Goal: Information Seeking & Learning: Find specific fact

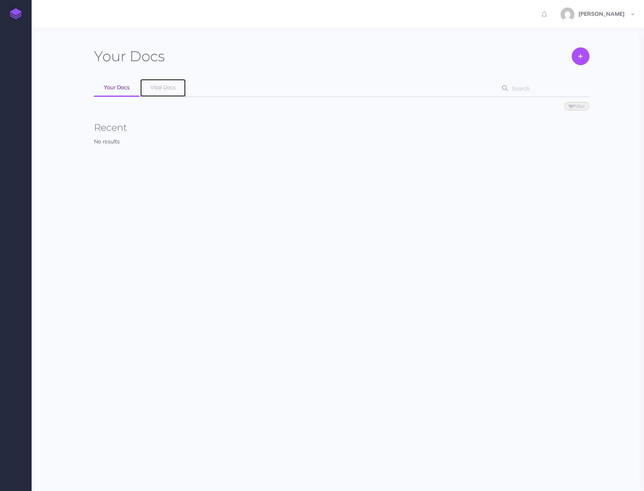
click at [166, 83] on link "Vital Docs" at bounding box center [162, 88] width 45 height 18
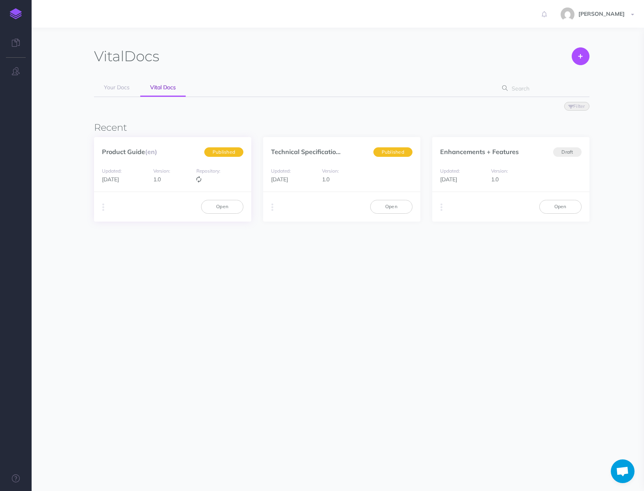
click at [197, 145] on div "Product Guide (en) Published" at bounding box center [172, 147] width 157 height 21
click at [223, 206] on link "Open" at bounding box center [222, 206] width 42 height 13
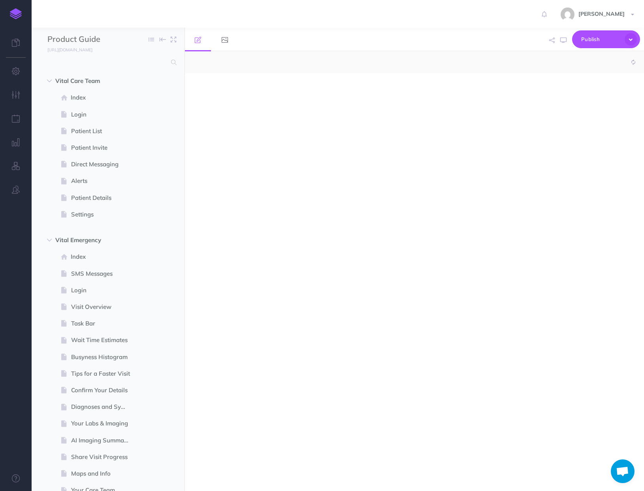
select select "null"
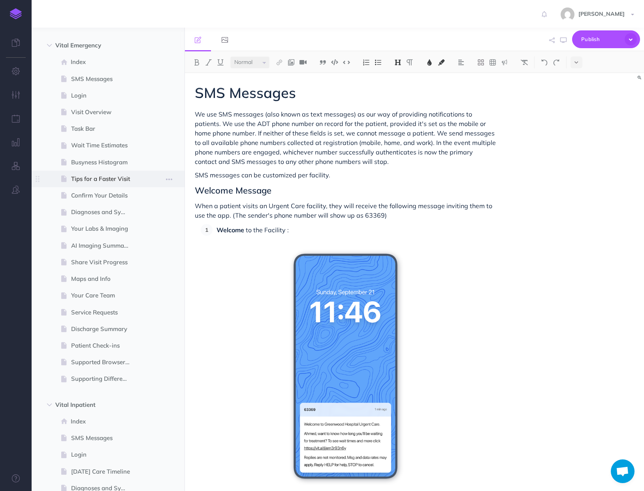
scroll to position [229, 0]
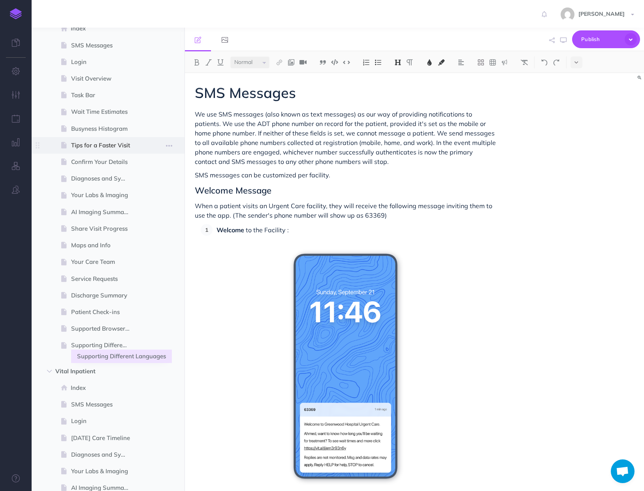
click at [96, 343] on span "Supporting Different Languages" at bounding box center [104, 345] width 66 height 9
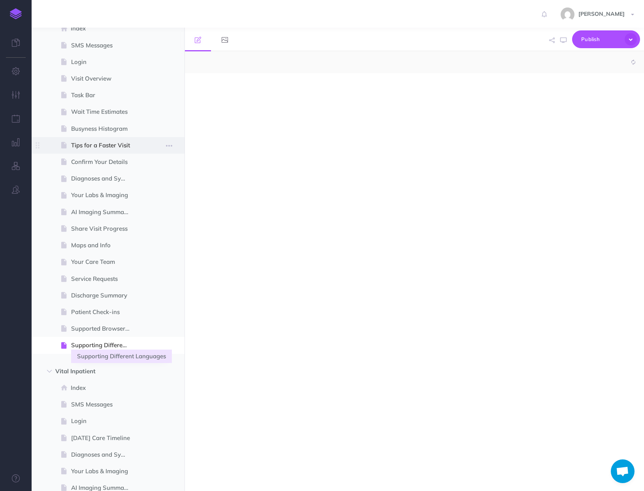
select select "null"
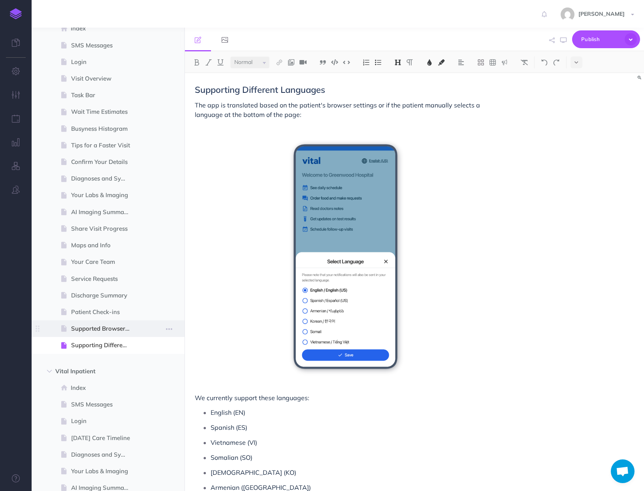
click at [120, 323] on span at bounding box center [108, 329] width 153 height 17
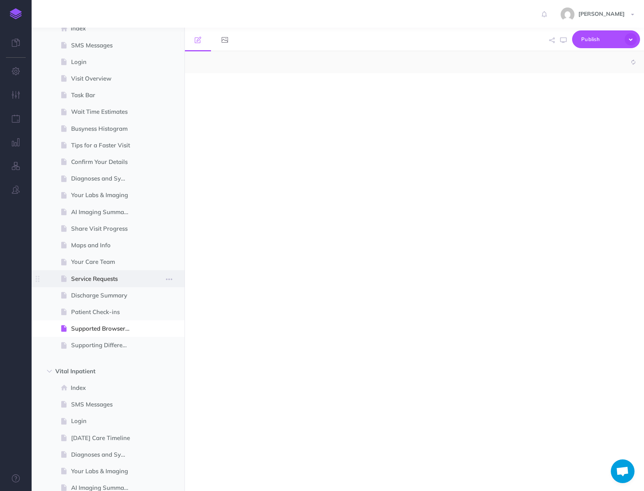
select select "null"
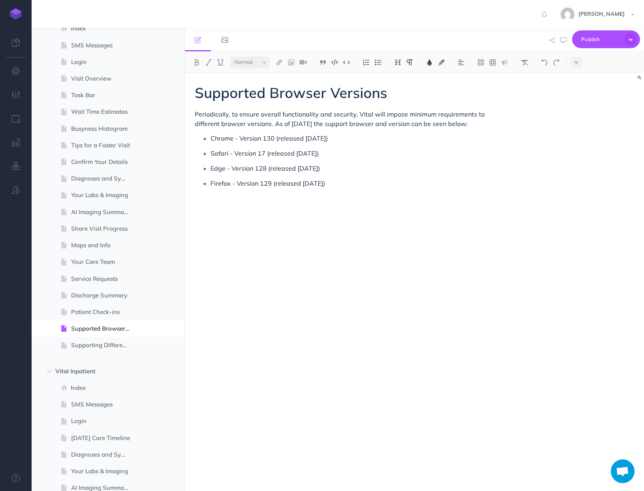
drag, startPoint x: 339, startPoint y: 153, endPoint x: 192, endPoint y: 155, distance: 147.1
click at [192, 155] on div "Supported Browser Versions Periodically, to ensure overall functionality and se…" at bounding box center [346, 278] width 322 height 410
copy span "Safari - Version 17 (released [DATE])"
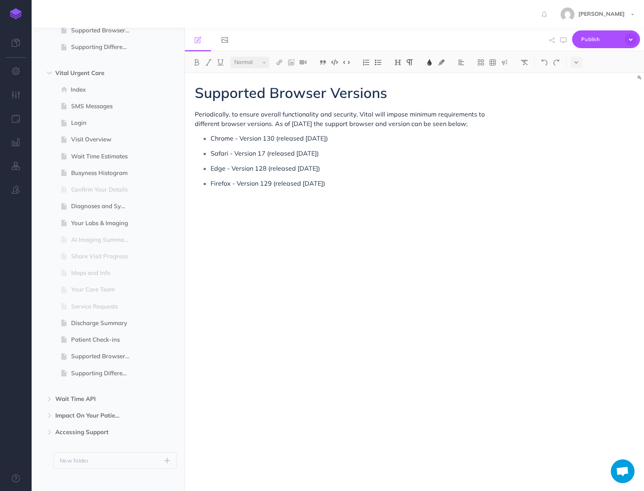
scroll to position [835, 0]
click at [89, 357] on span "Supported Browser Versions" at bounding box center [104, 357] width 66 height 9
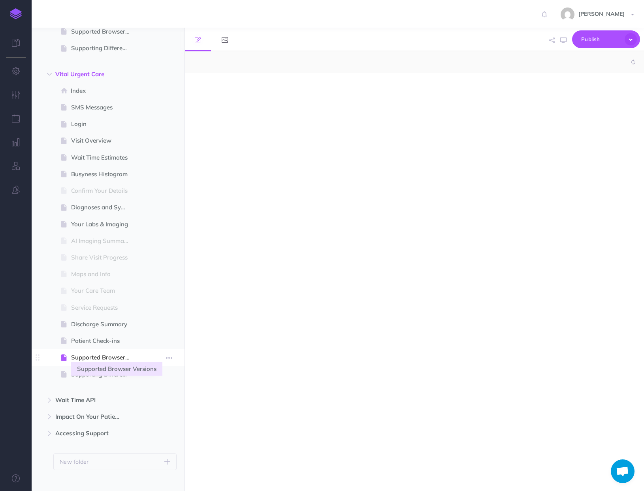
select select "null"
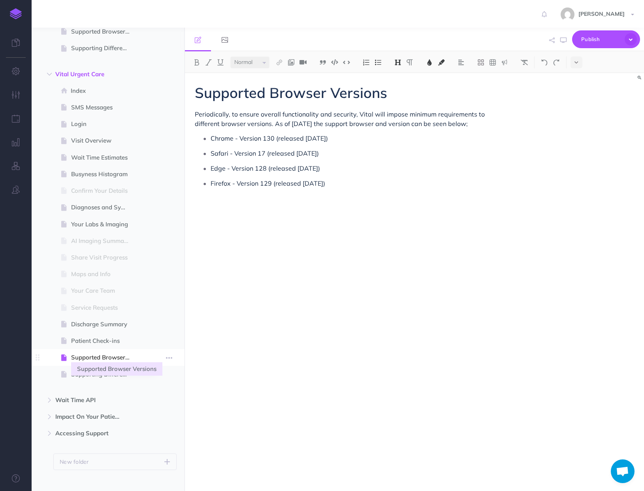
scroll to position [845, 0]
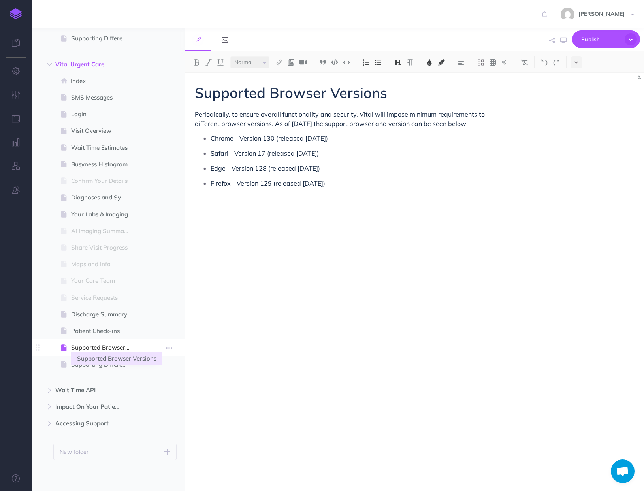
click at [94, 350] on span "Supported Browser Versions" at bounding box center [104, 347] width 66 height 9
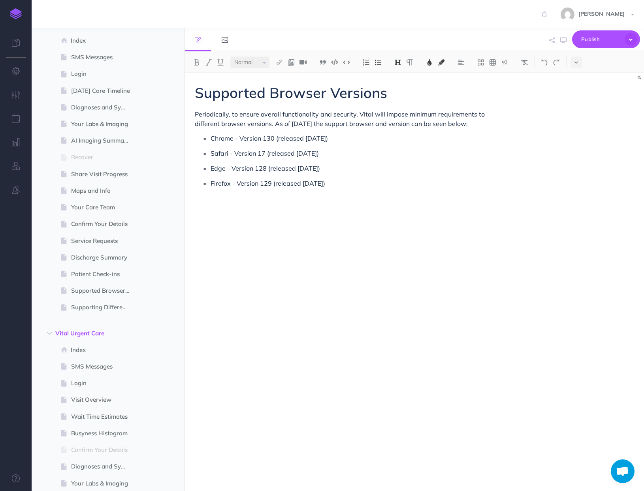
scroll to position [556, 0]
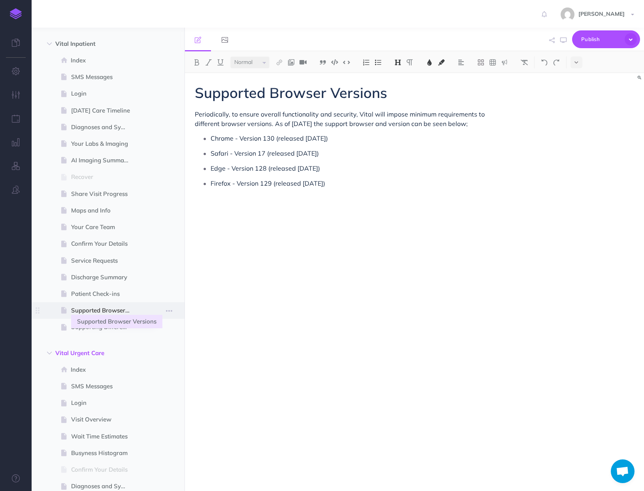
click at [106, 310] on span "Supported Browser Versions" at bounding box center [104, 310] width 66 height 9
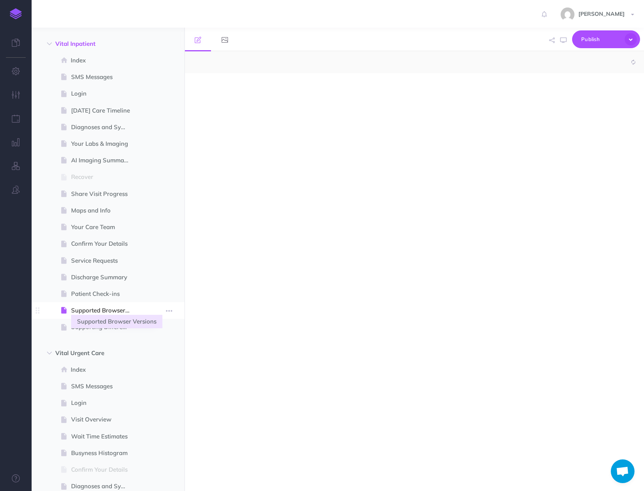
select select "null"
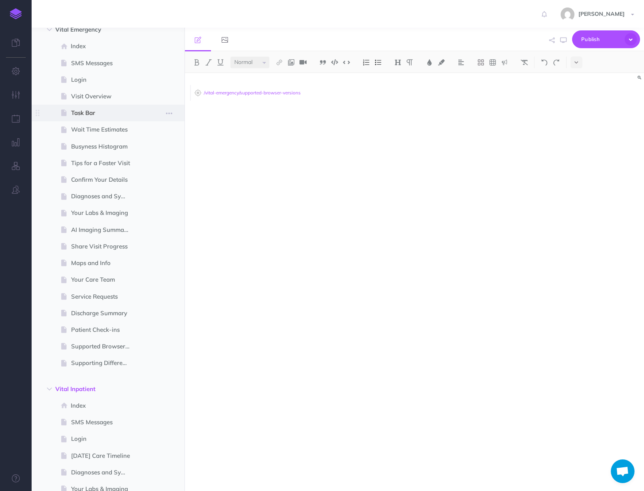
scroll to position [229, 0]
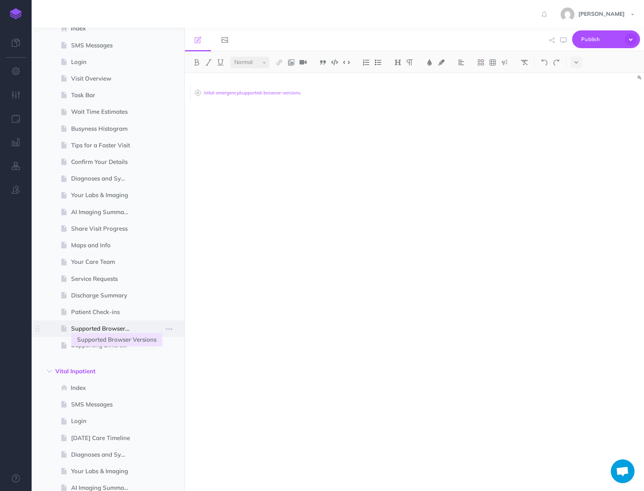
click at [104, 331] on span "Supported Browser Versions" at bounding box center [104, 328] width 66 height 9
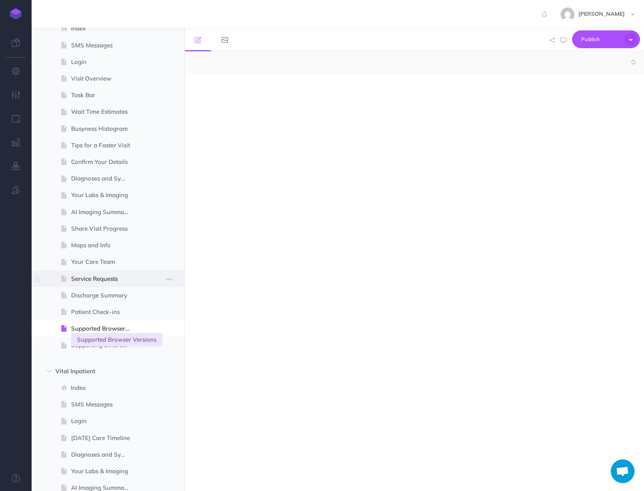
select select "null"
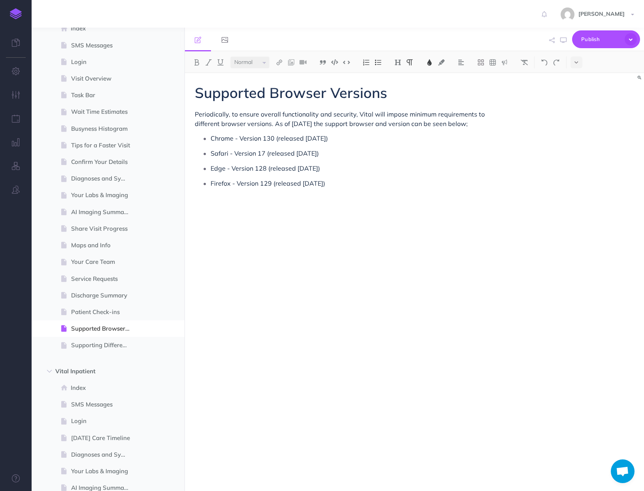
drag, startPoint x: 365, startPoint y: 187, endPoint x: 209, endPoint y: 136, distance: 164.2
click at [209, 136] on ul "Chrome - Version 130 (released [DATE]) Safari - Version 17 (released [DATE]) Ed…" at bounding box center [348, 160] width 298 height 57
copy ul "Chrome - Version 130 (released [DATE]) Safari - Version 17 (released [DATE]) Ed…"
